Goal: Task Accomplishment & Management: Complete application form

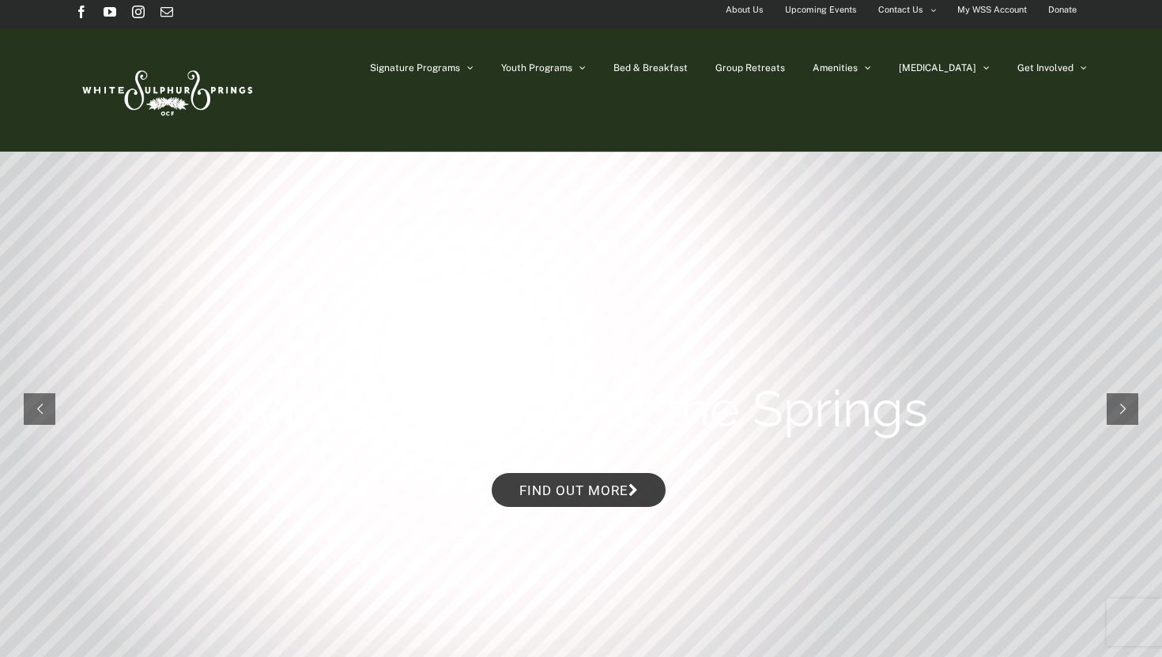
scroll to position [8, 0]
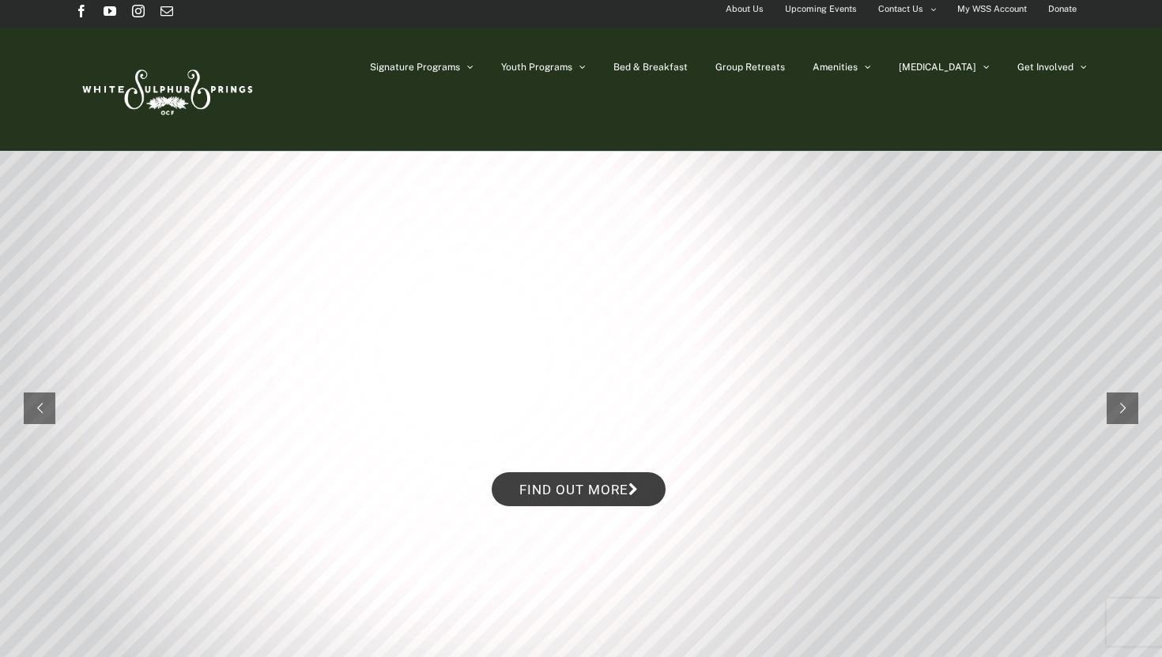
click at [723, 153] on rs-slide "Winter Retreats at the Springs Find out more" at bounding box center [581, 409] width 1162 height 514
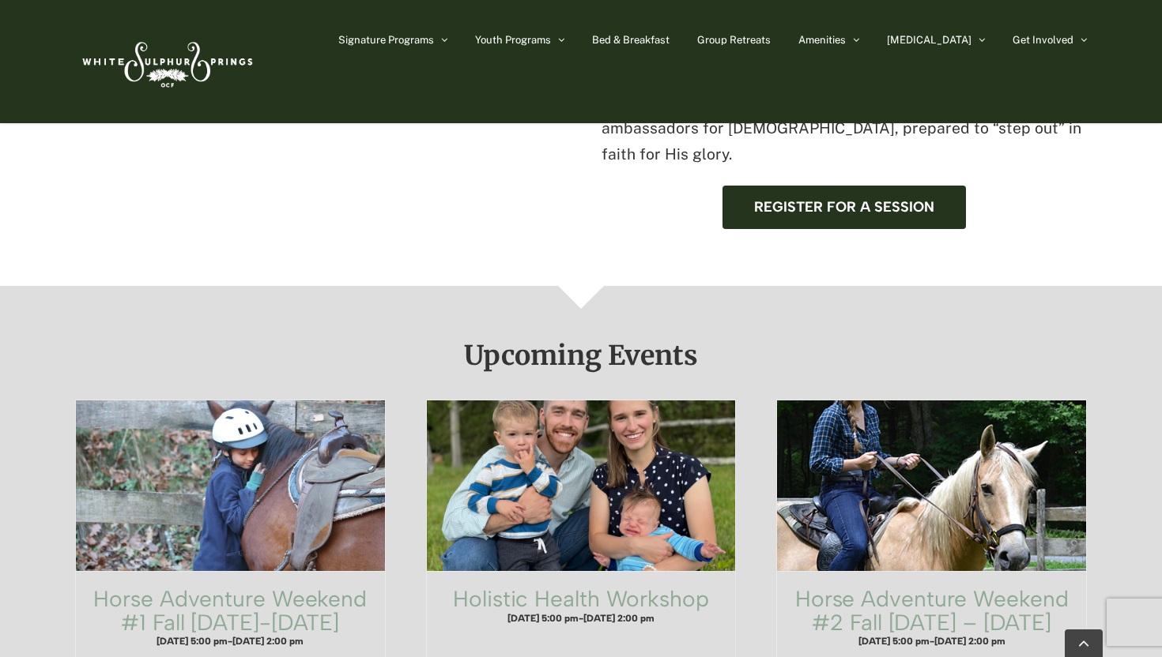
scroll to position [85, 0]
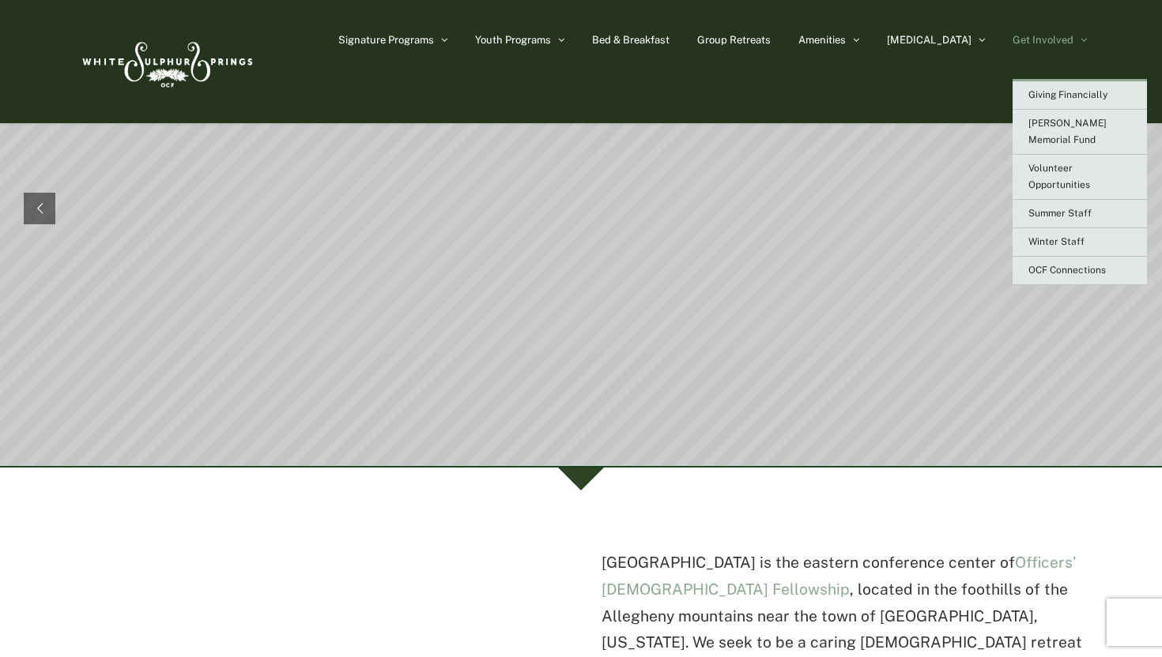
click at [1063, 37] on span "Get Involved" at bounding box center [1042, 40] width 61 height 10
click at [1048, 232] on link "Winter Staff" at bounding box center [1079, 242] width 134 height 28
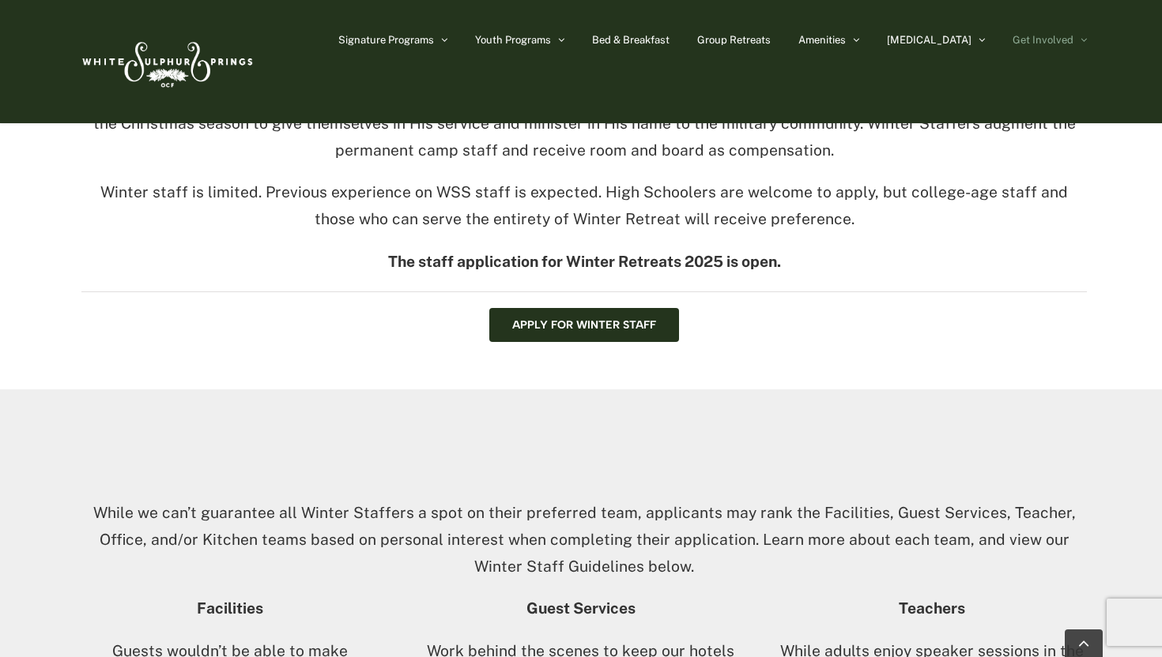
scroll to position [571, 0]
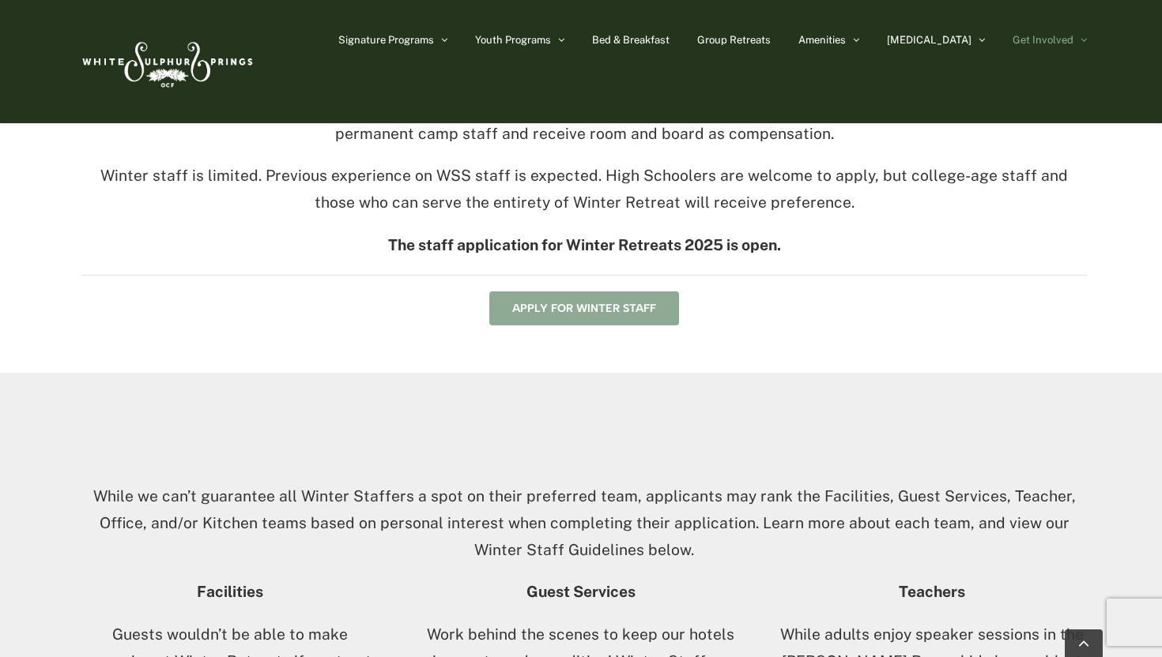
click at [579, 299] on link "Apply for Winter Staff" at bounding box center [584, 309] width 190 height 34
